Goal: Information Seeking & Learning: Learn about a topic

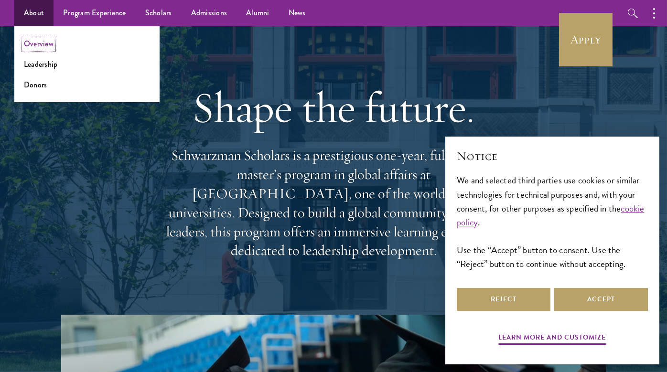
click at [42, 43] on link "Overview" at bounding box center [39, 43] width 30 height 11
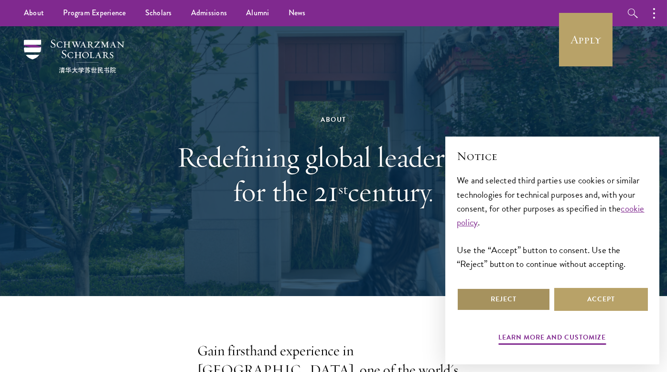
click at [514, 300] on button "Reject" at bounding box center [504, 299] width 94 height 23
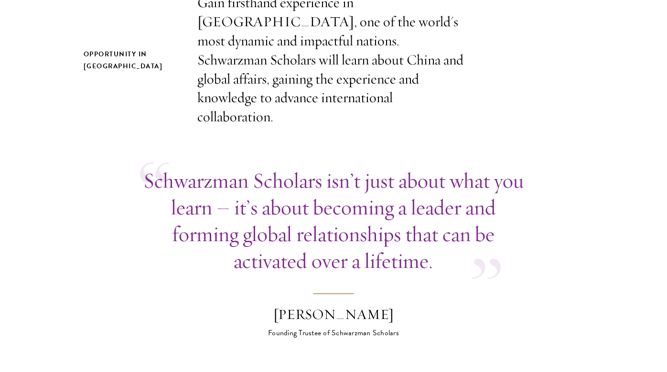
scroll to position [382, 0]
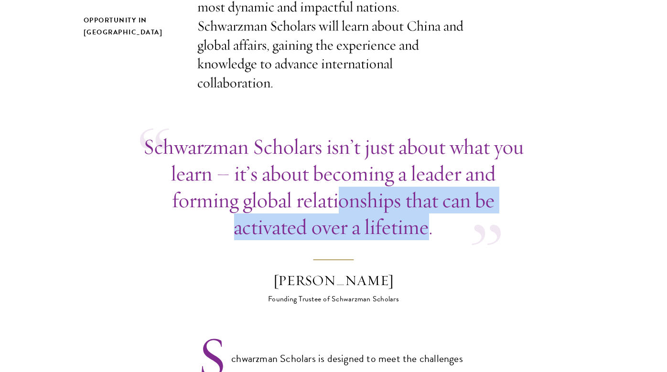
drag, startPoint x: 431, startPoint y: 215, endPoint x: 336, endPoint y: 179, distance: 101.5
click at [336, 179] on p "Schwarzman Scholars isn’t just about what you learn – it’s about becoming a lea…" at bounding box center [333, 186] width 387 height 107
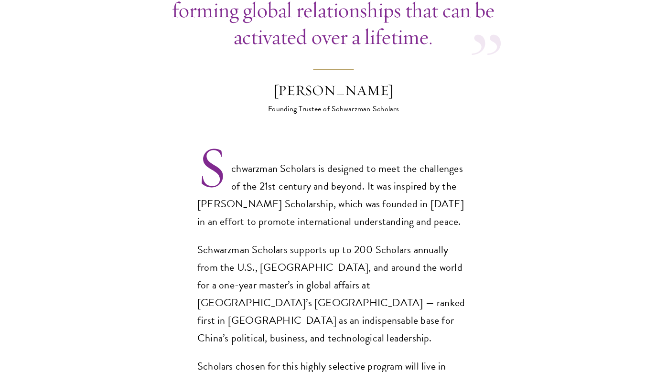
scroll to position [573, 0]
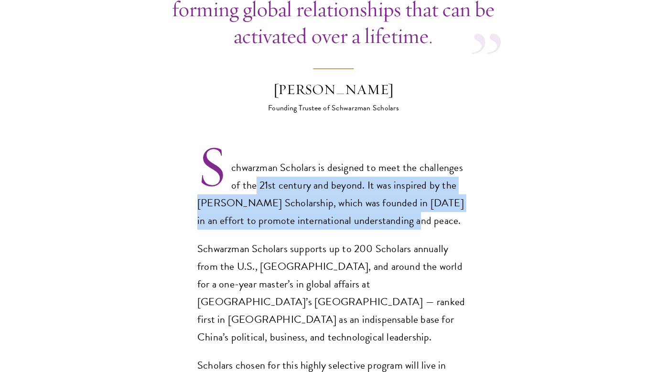
drag, startPoint x: 256, startPoint y: 166, endPoint x: 399, endPoint y: 201, distance: 147.6
click at [399, 201] on p "Schwarzman Scholars is designed to meet the challenges of the 21st century and …" at bounding box center [333, 194] width 272 height 71
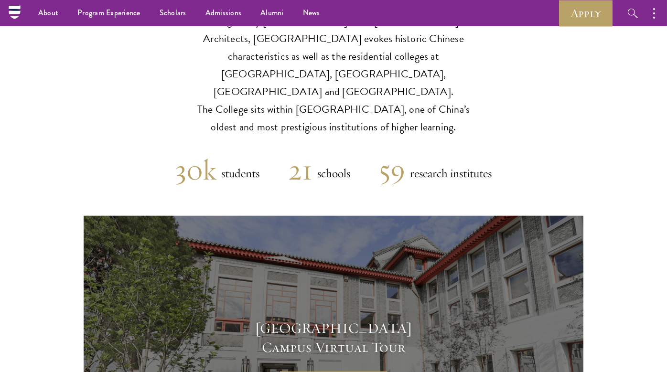
scroll to position [2198, 0]
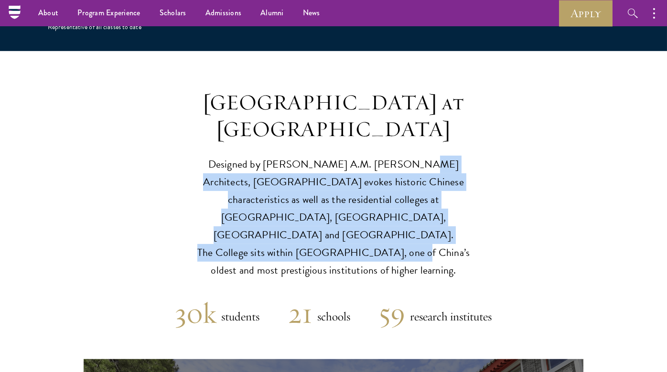
drag, startPoint x: 379, startPoint y: 113, endPoint x: 384, endPoint y: 160, distance: 47.0
click at [384, 160] on p "Designed by Robert A.M. Stern Architects, Schwarzman College evokes historic Ch…" at bounding box center [333, 218] width 296 height 124
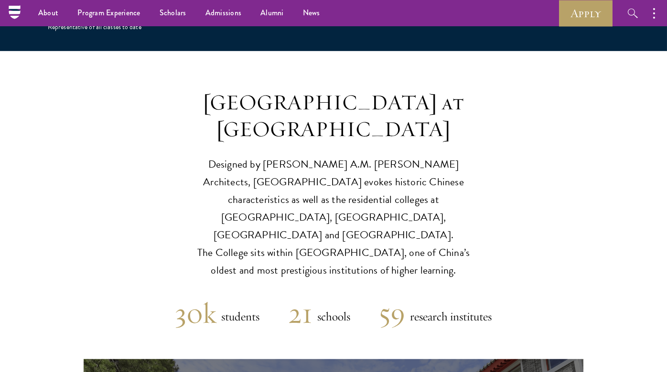
drag, startPoint x: 265, startPoint y: 132, endPoint x: 437, endPoint y: 173, distance: 176.5
click at [437, 173] on p "Designed by Robert A.M. Stern Architects, Schwarzman College evokes historic Ch…" at bounding box center [333, 218] width 296 height 124
drag, startPoint x: 440, startPoint y: 173, endPoint x: 203, endPoint y: 108, distance: 246.6
click at [203, 156] on p "Designed by Robert A.M. Stern Architects, Schwarzman College evokes historic Ch…" at bounding box center [333, 218] width 296 height 124
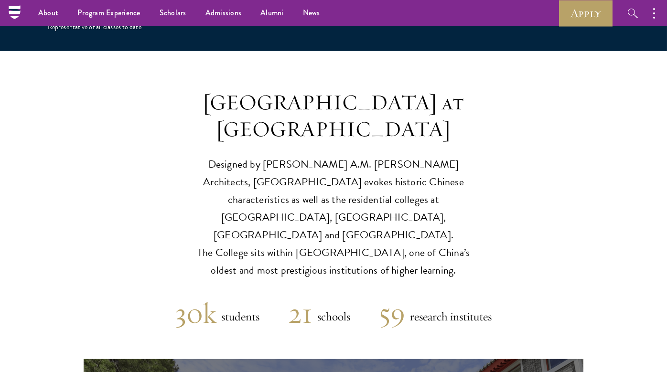
click at [247, 156] on p "Designed by Robert A.M. Stern Architects, Schwarzman College evokes historic Ch…" at bounding box center [333, 218] width 296 height 124
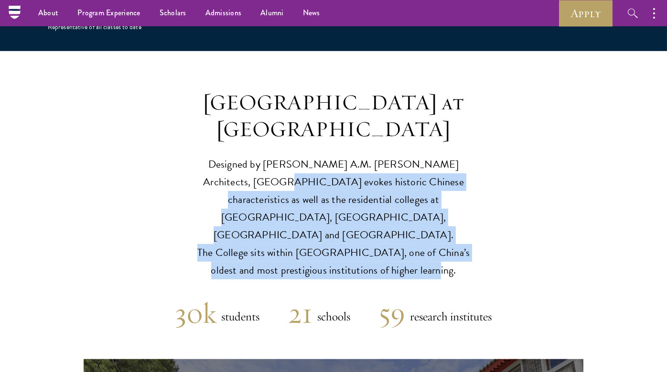
drag, startPoint x: 403, startPoint y: 184, endPoint x: 212, endPoint y: 132, distance: 197.6
click at [212, 156] on p "Designed by Robert A.M. Stern Architects, Schwarzman College evokes historic Ch…" at bounding box center [333, 218] width 296 height 124
click at [271, 156] on p "Designed by Robert A.M. Stern Architects, Schwarzman College evokes historic Ch…" at bounding box center [333, 218] width 296 height 124
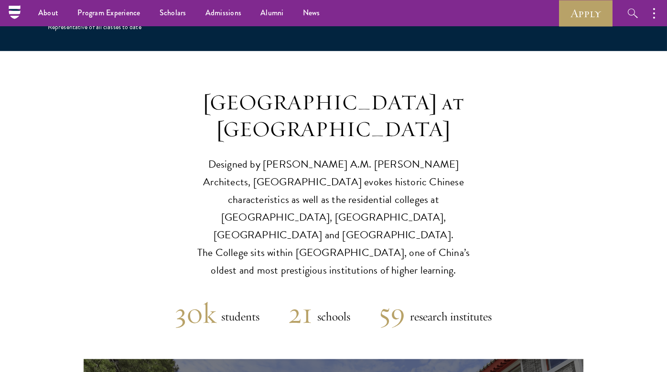
click at [429, 178] on p "Designed by Robert A.M. Stern Architects, Schwarzman College evokes historic Ch…" at bounding box center [333, 218] width 296 height 124
drag, startPoint x: 441, startPoint y: 182, endPoint x: 278, endPoint y: 119, distance: 175.1
click at [278, 156] on p "Designed by Robert A.M. Stern Architects, Schwarzman College evokes historic Ch…" at bounding box center [333, 218] width 296 height 124
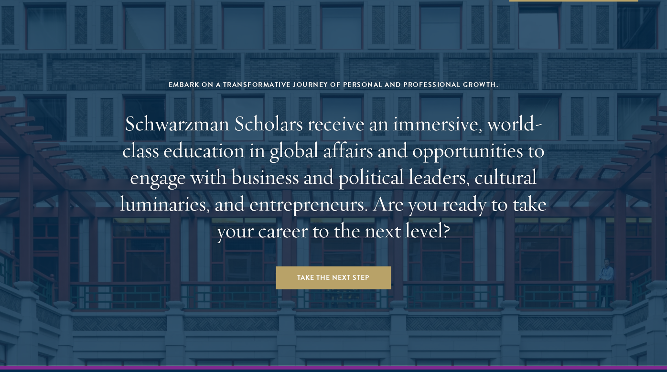
scroll to position [3969, 0]
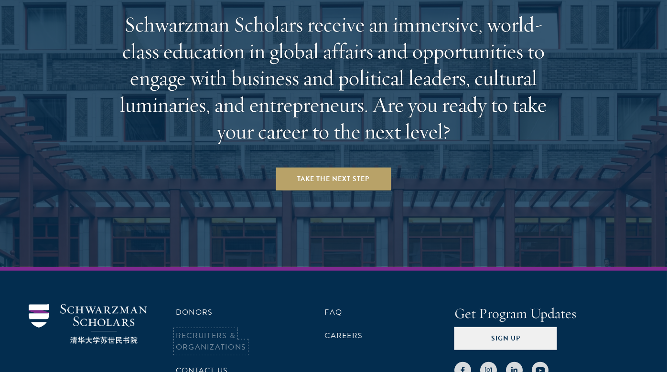
click at [197, 330] on link "Recruiters & Organizations" at bounding box center [211, 341] width 70 height 23
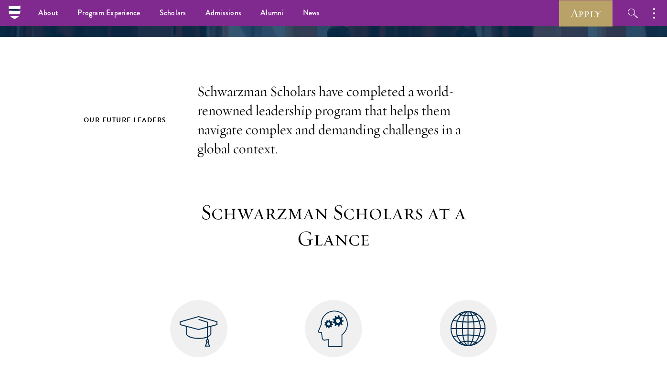
scroll to position [48, 0]
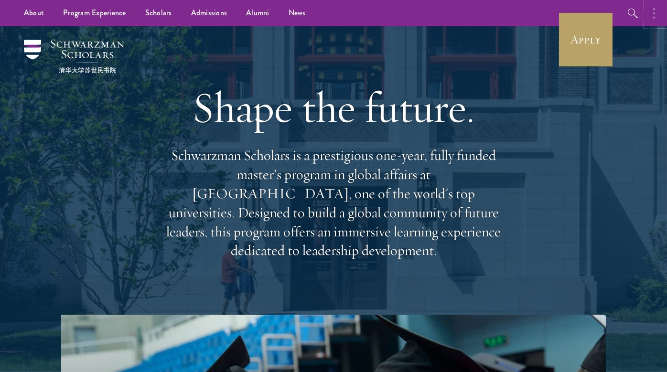
click at [654, 11] on icon "button" at bounding box center [654, 13] width 2 height 11
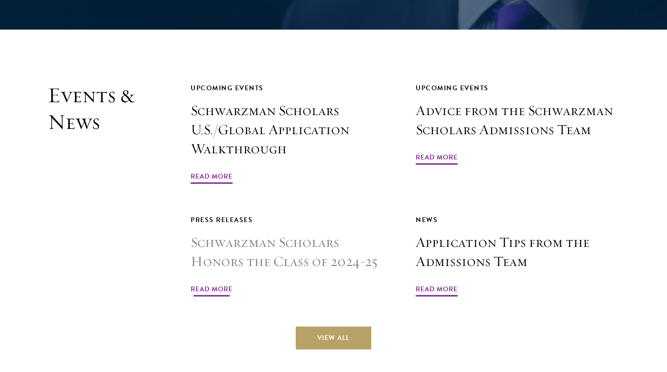
scroll to position [2221, 0]
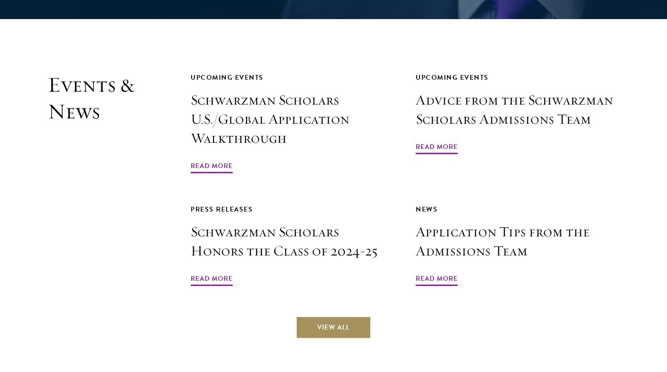
click at [329, 316] on link "View All" at bounding box center [333, 327] width 75 height 23
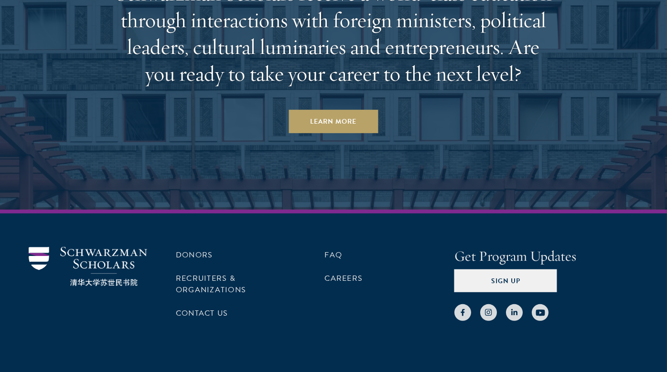
scroll to position [2456, 0]
